Goal: Task Accomplishment & Management: Complete application form

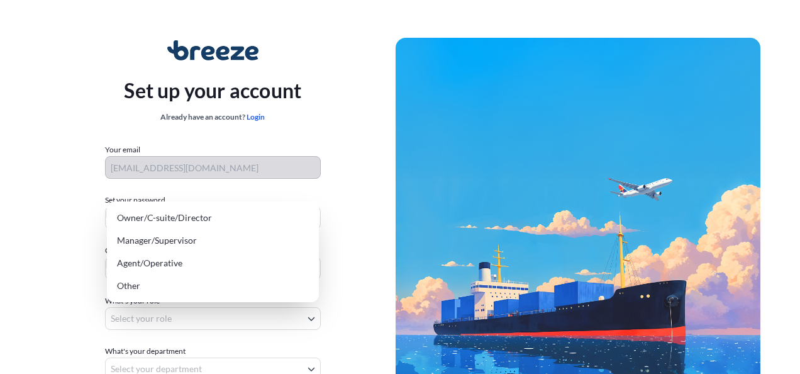
click at [142, 312] on body "Set up your account Already have an account? Login Your email sevcan@atanak.com…" at bounding box center [395, 251] width 791 height 503
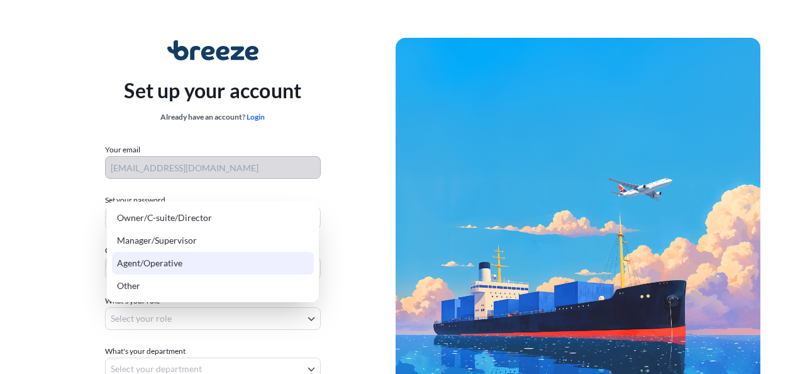
click at [176, 262] on div "Agent/Operative" at bounding box center [213, 263] width 202 height 23
select select "agent/operative"
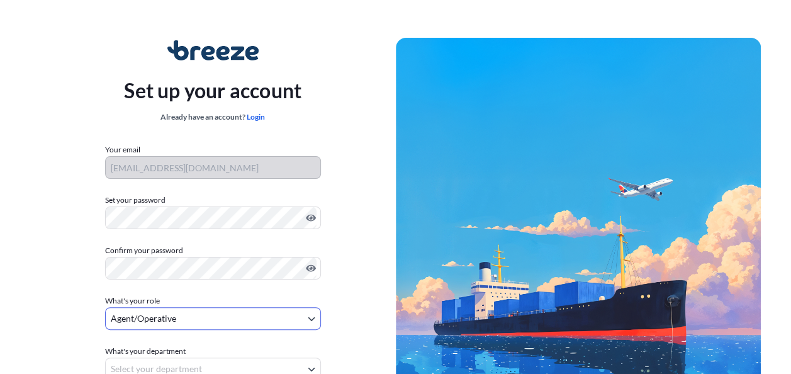
click at [342, 260] on div "Set up your account Already have an account? Login Your email sevcan@atanak.com…" at bounding box center [213, 245] width 366 height 461
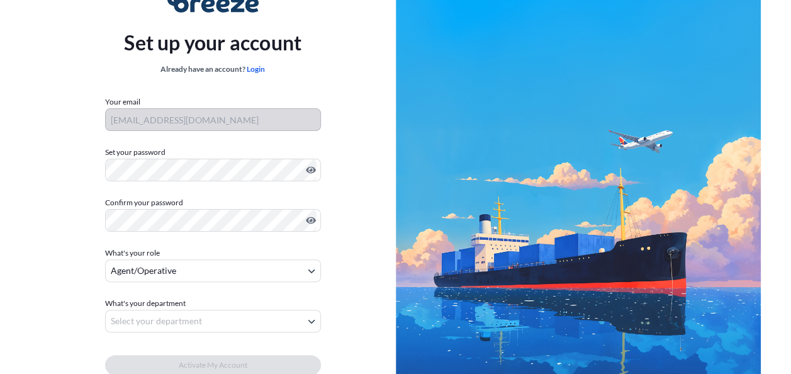
scroll to position [126, 0]
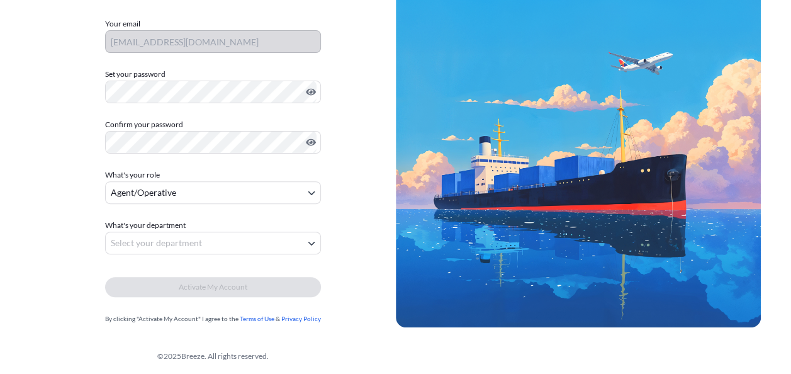
click at [224, 244] on body "Set up your account Already have an account? Login Your email sevcan@atanak.com…" at bounding box center [395, 125] width 791 height 503
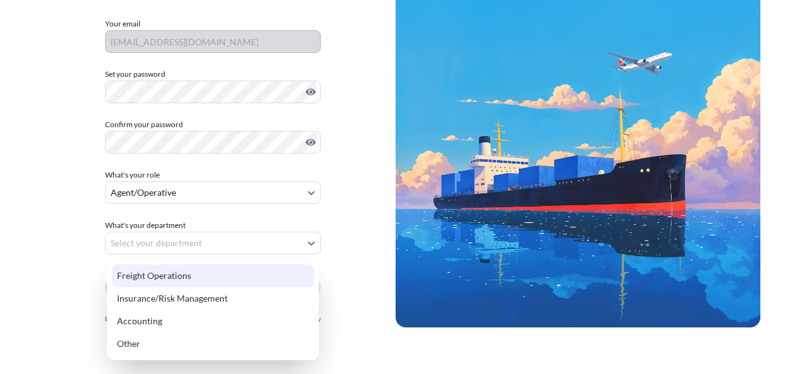
click at [166, 269] on div "Freight Operations" at bounding box center [213, 275] width 202 height 23
select select "freight operations"
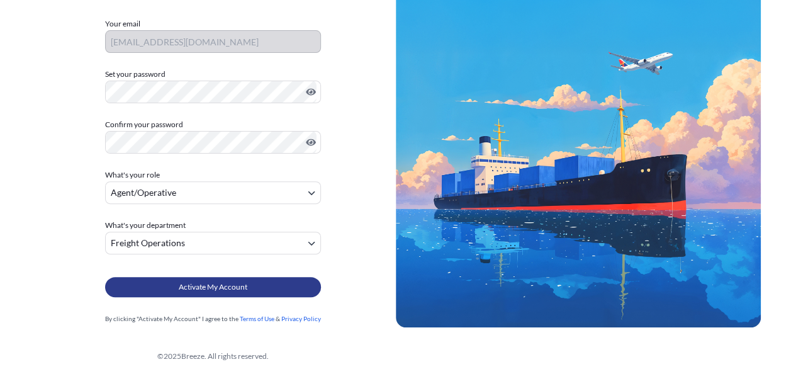
click at [237, 290] on span "Activate My Account" at bounding box center [213, 287] width 69 height 13
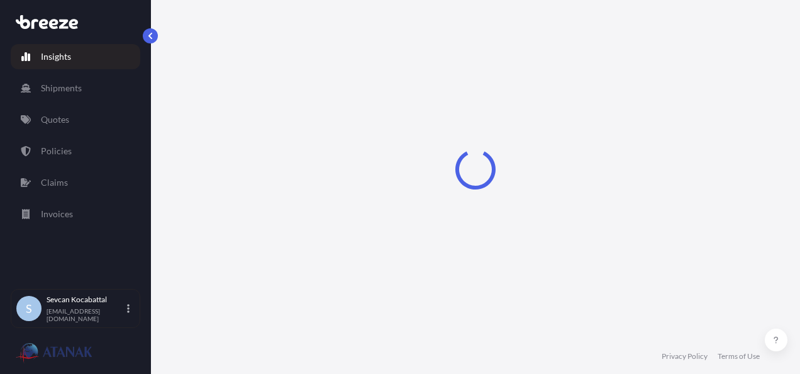
select select "2025"
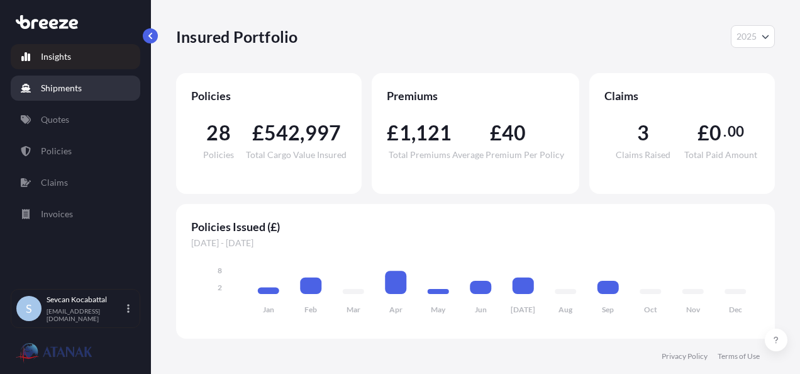
click at [60, 87] on p "Shipments" at bounding box center [61, 88] width 41 height 13
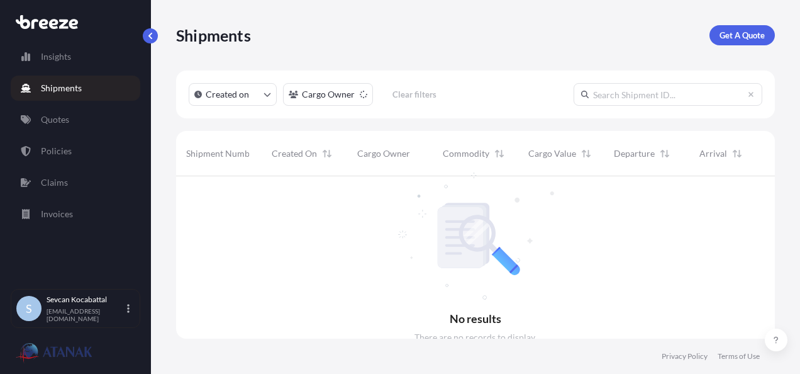
scroll to position [198, 589]
click at [57, 213] on p "Invoices" at bounding box center [57, 214] width 32 height 13
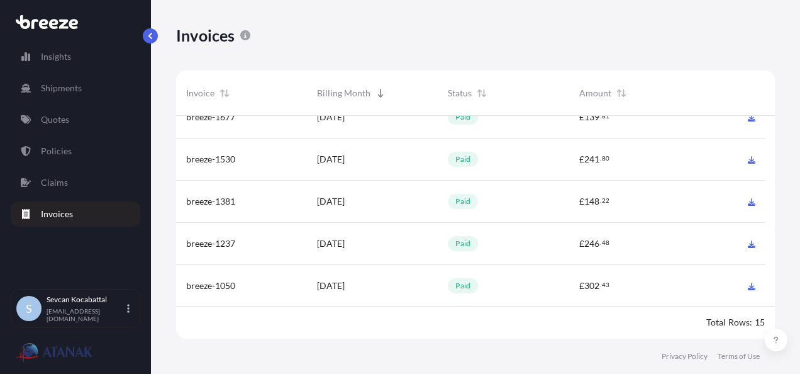
scroll to position [442, 0]
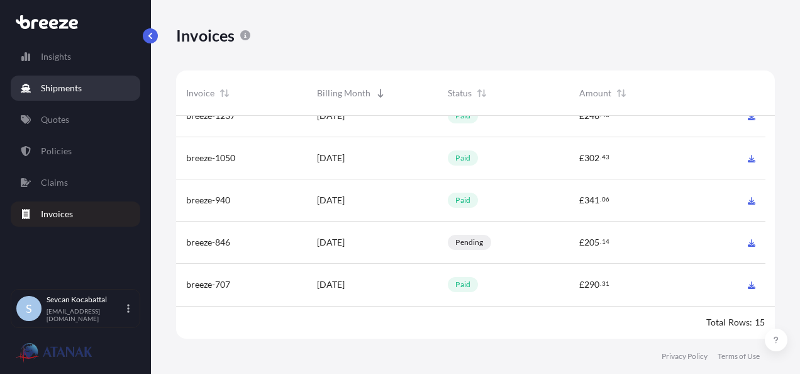
click at [59, 90] on p "Shipments" at bounding box center [61, 88] width 41 height 13
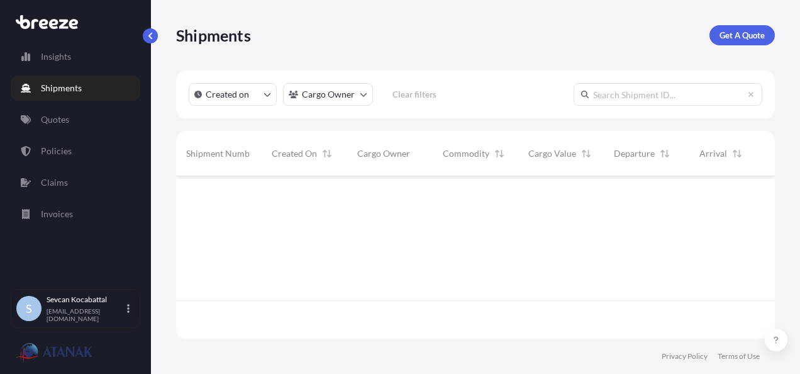
scroll to position [198, 589]
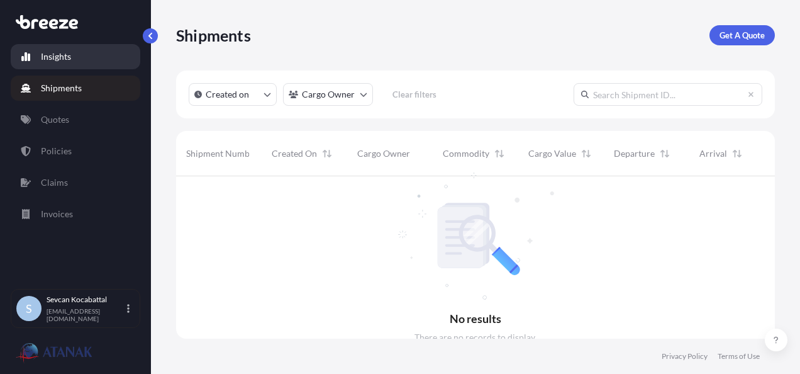
click at [56, 62] on p "Insights" at bounding box center [56, 56] width 30 height 13
select select "2025"
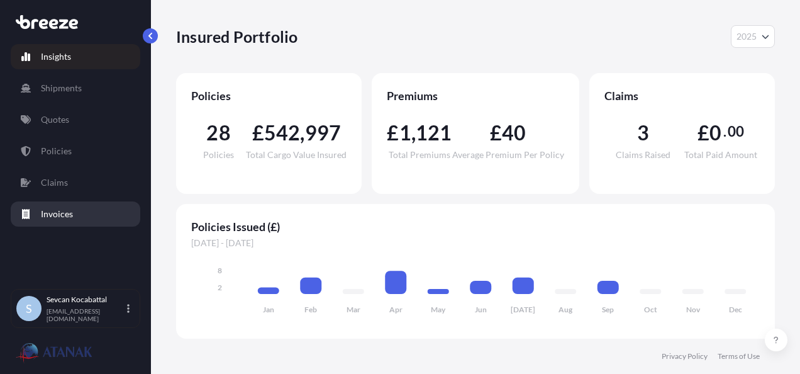
click at [55, 209] on p "Invoices" at bounding box center [57, 214] width 32 height 13
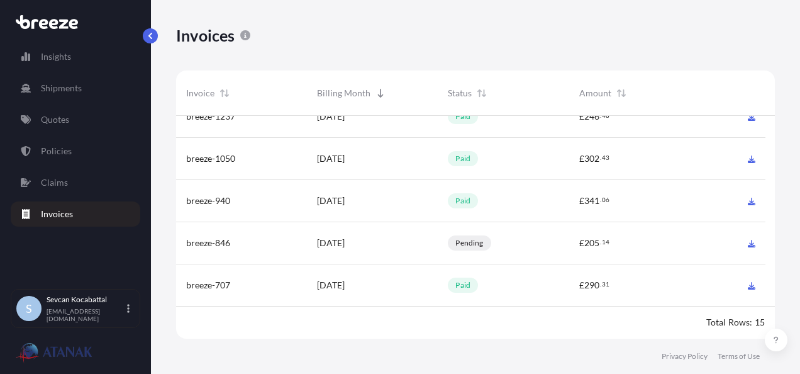
scroll to position [442, 0]
click at [57, 128] on link "Quotes" at bounding box center [76, 119] width 130 height 25
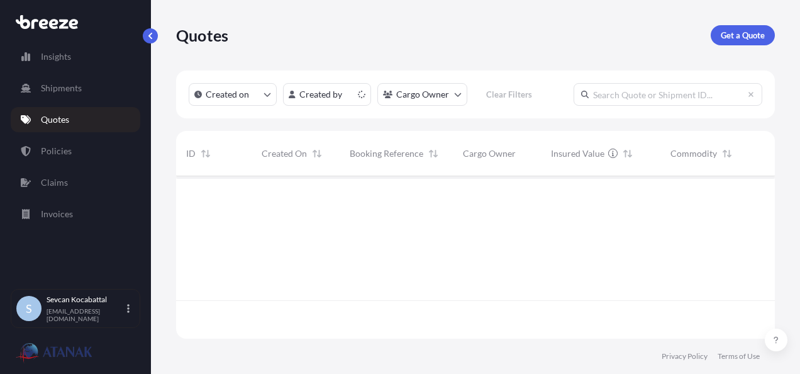
scroll to position [160, 589]
